Goal: Task Accomplishment & Management: Manage account settings

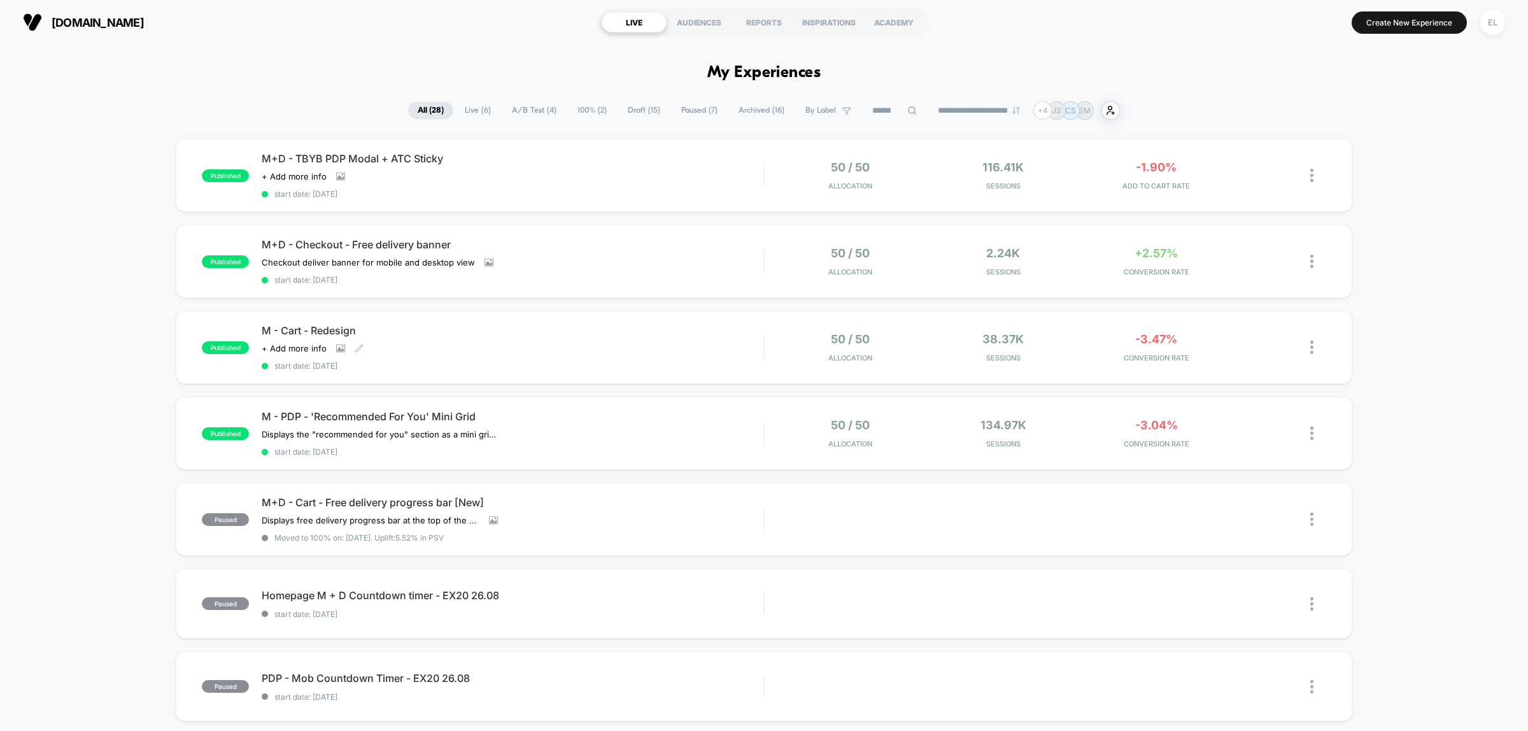
drag, startPoint x: 526, startPoint y: 349, endPoint x: 929, endPoint y: 354, distance: 402.9
click at [526, 349] on div "Click to view images Click to edit experience details + Add more info" at bounding box center [437, 348] width 351 height 10
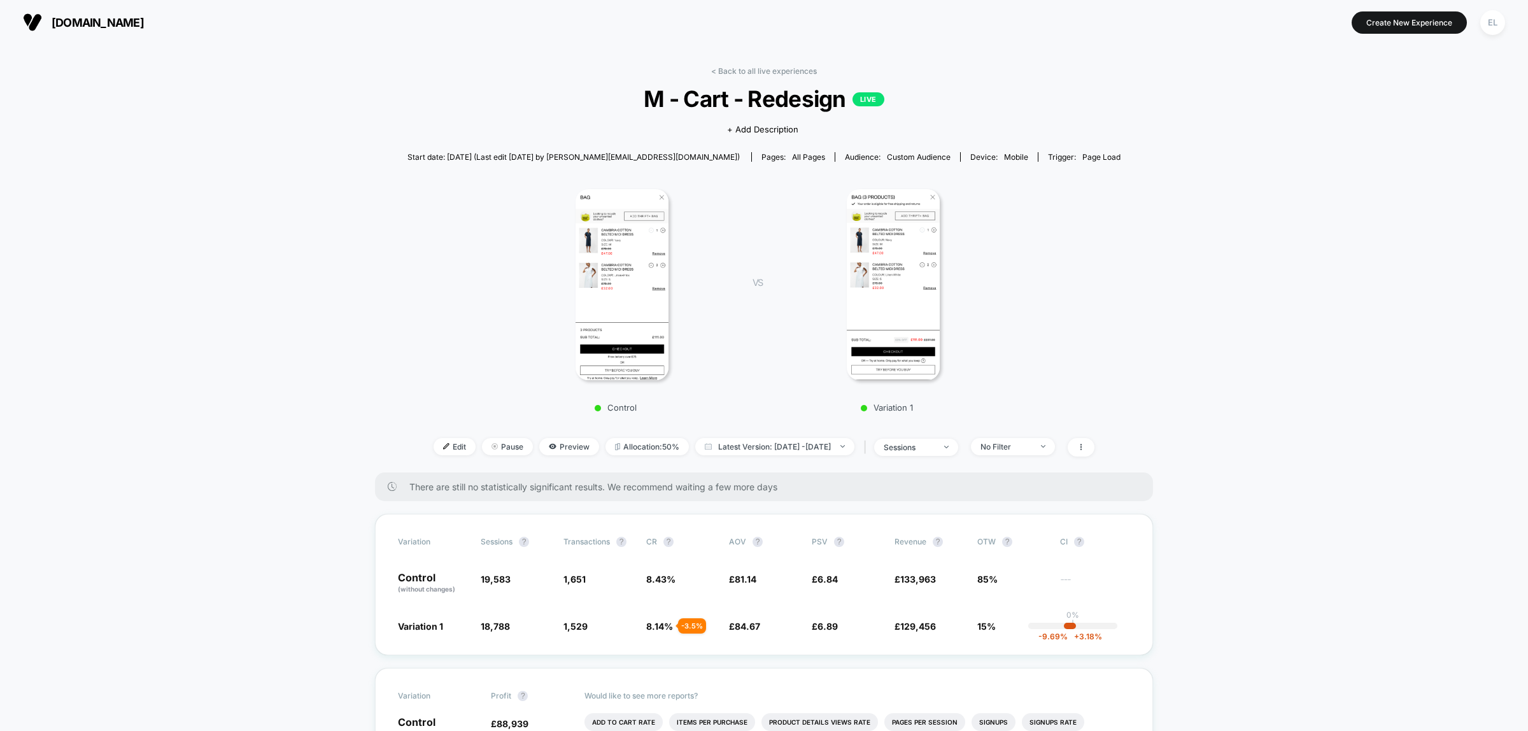
click at [911, 322] on img at bounding box center [894, 284] width 94 height 191
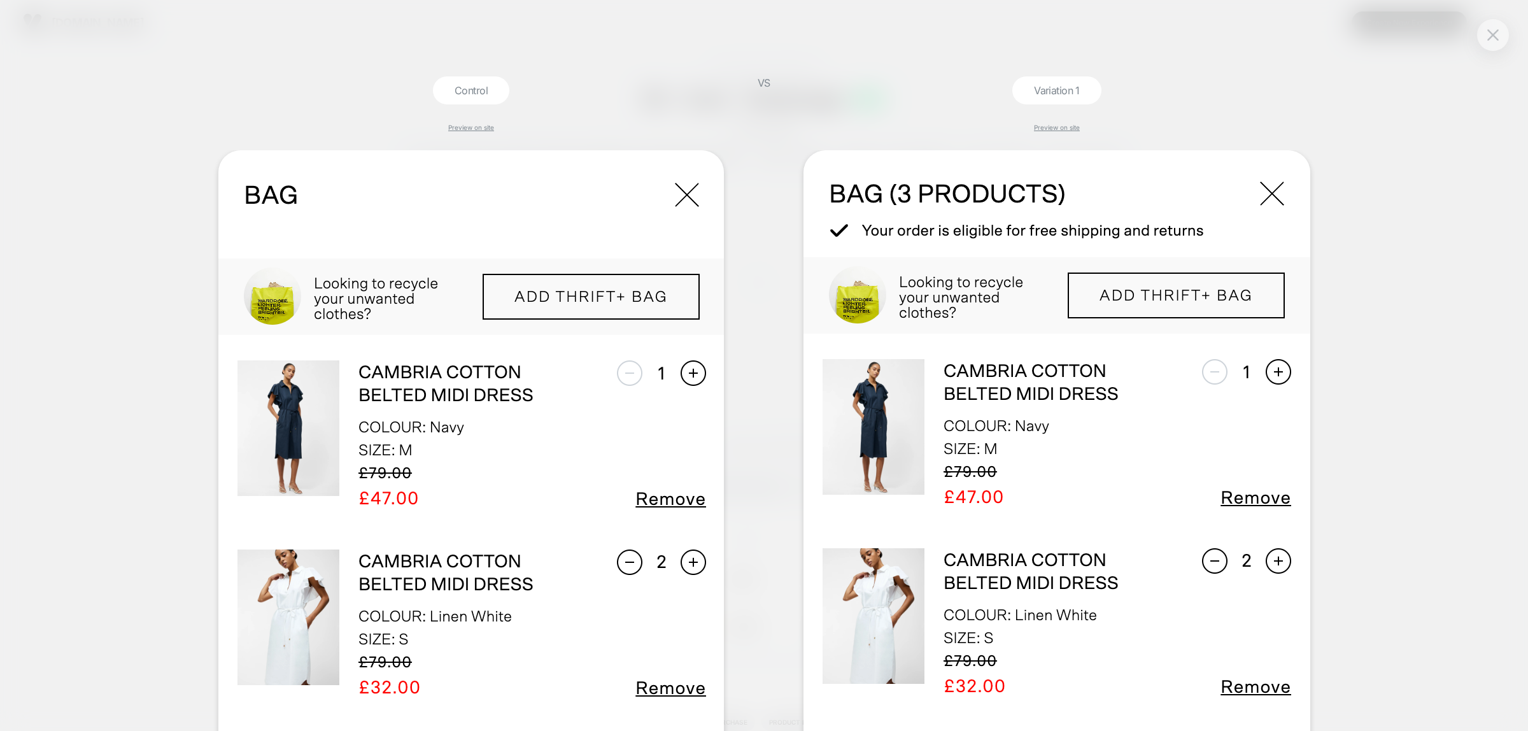
click at [1504, 35] on div at bounding box center [1493, 35] width 32 height 32
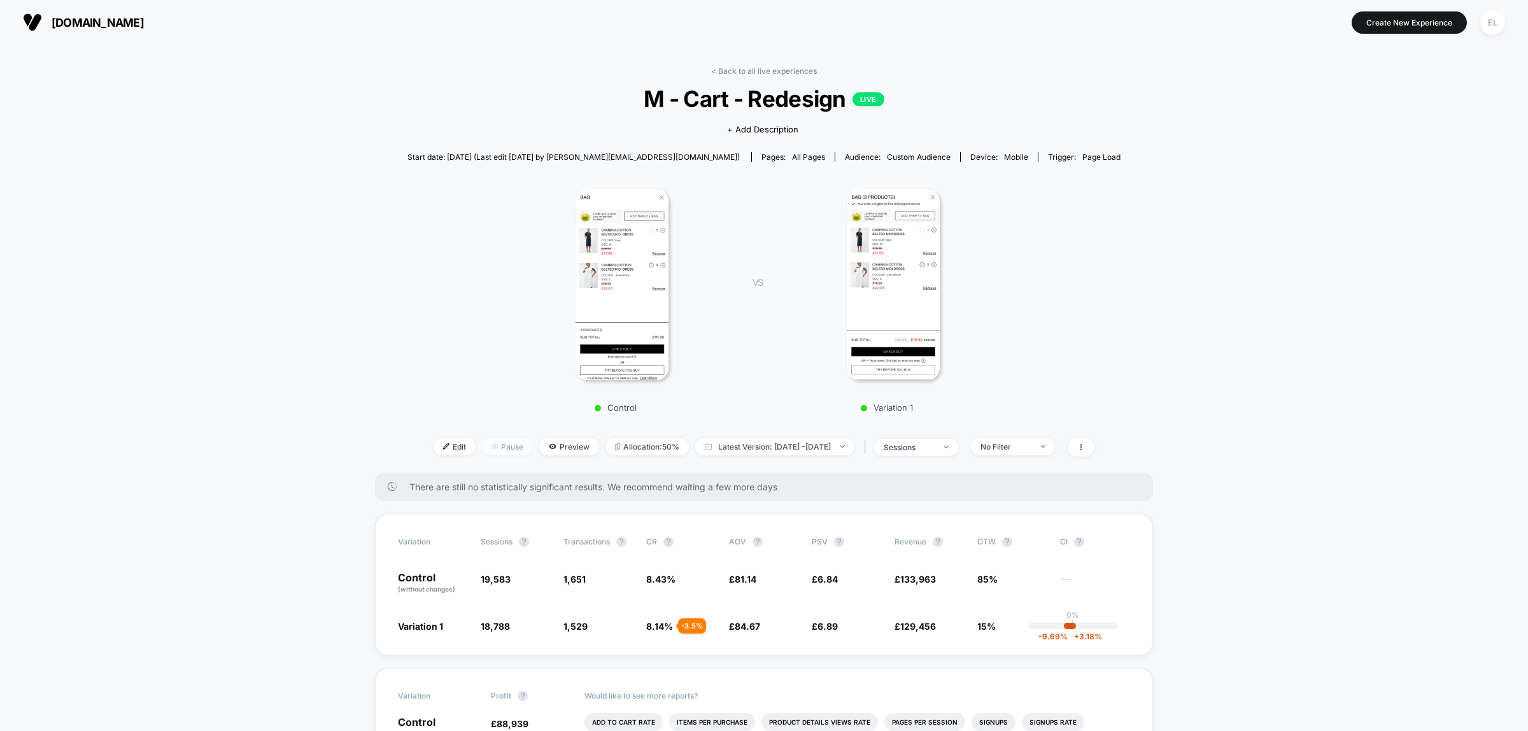
click at [482, 446] on span "Pause" at bounding box center [507, 446] width 51 height 17
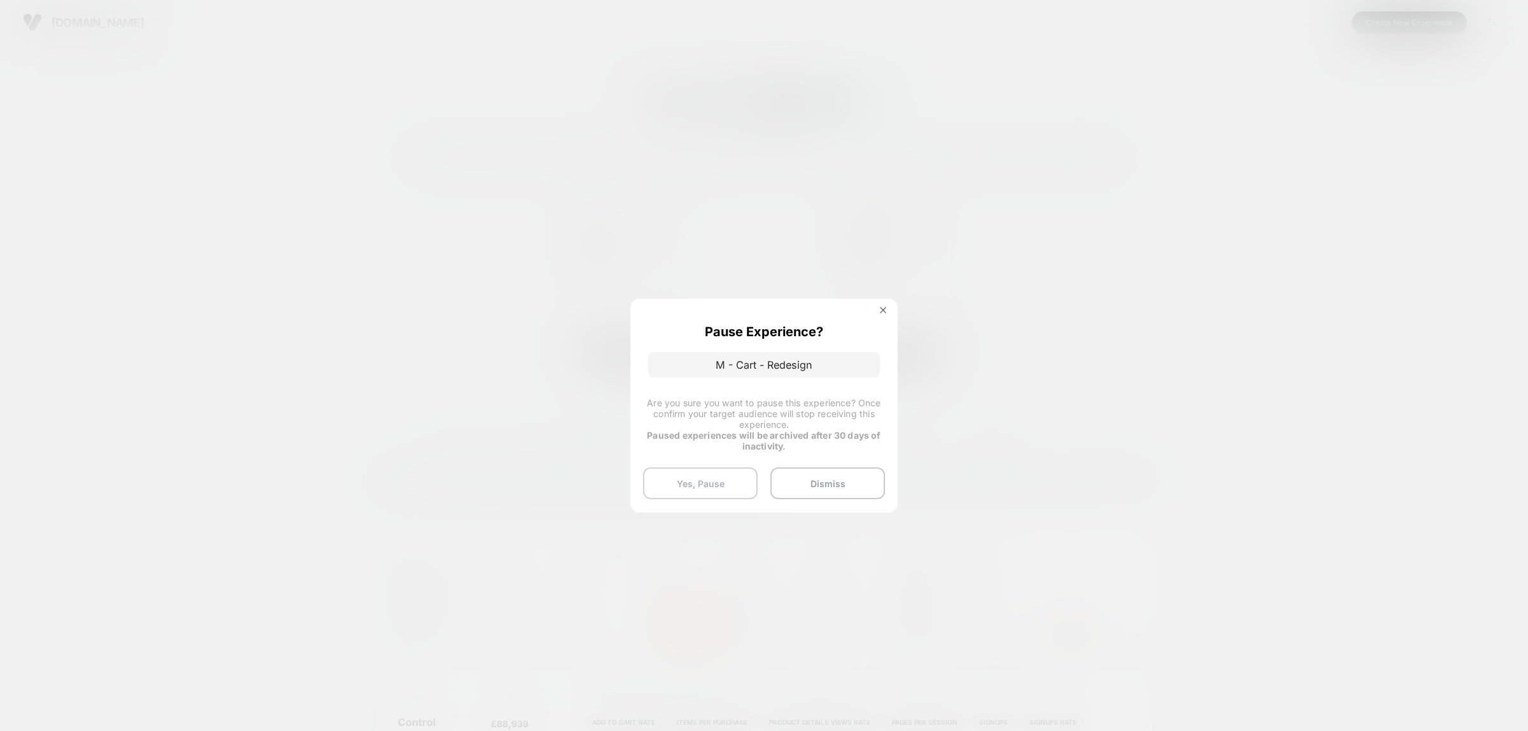
click at [708, 488] on button "Yes, Pause" at bounding box center [700, 483] width 115 height 32
